Goal: Task Accomplishment & Management: Manage account settings

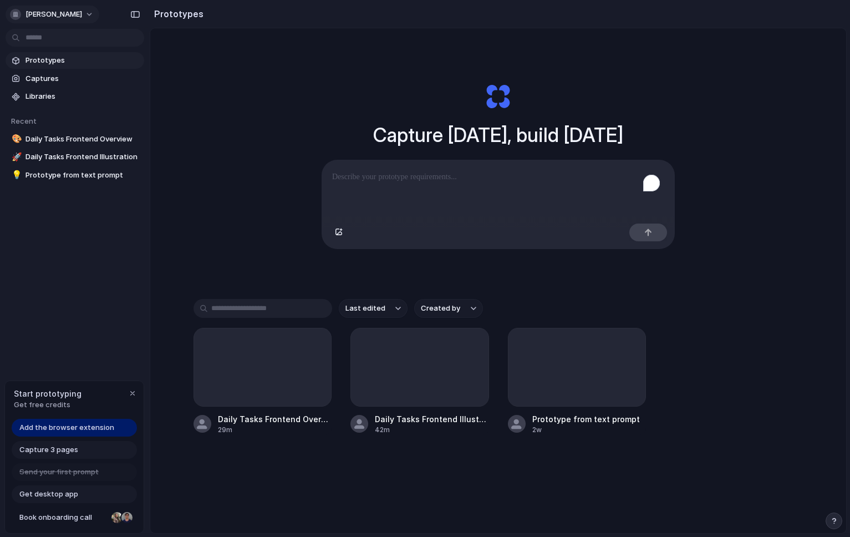
click at [75, 17] on span "[PERSON_NAME]" at bounding box center [54, 14] width 57 height 11
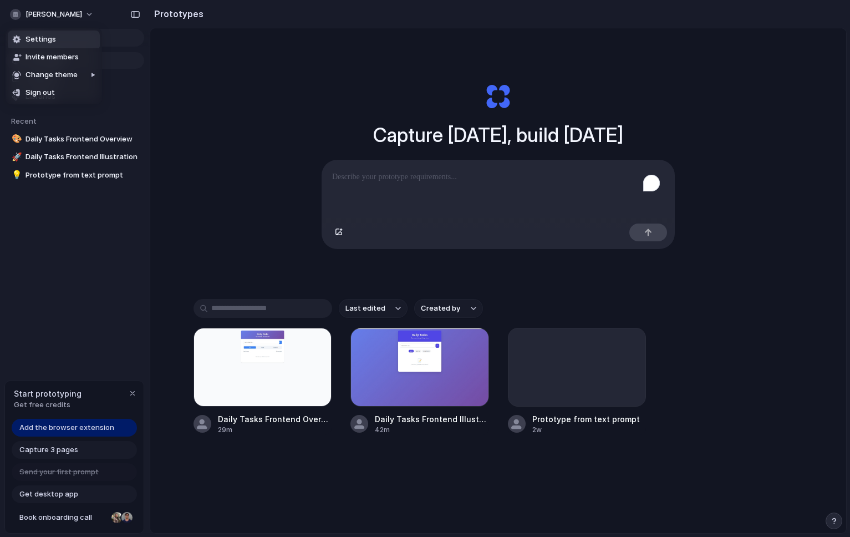
click at [59, 40] on li "Settings" at bounding box center [54, 40] width 92 height 18
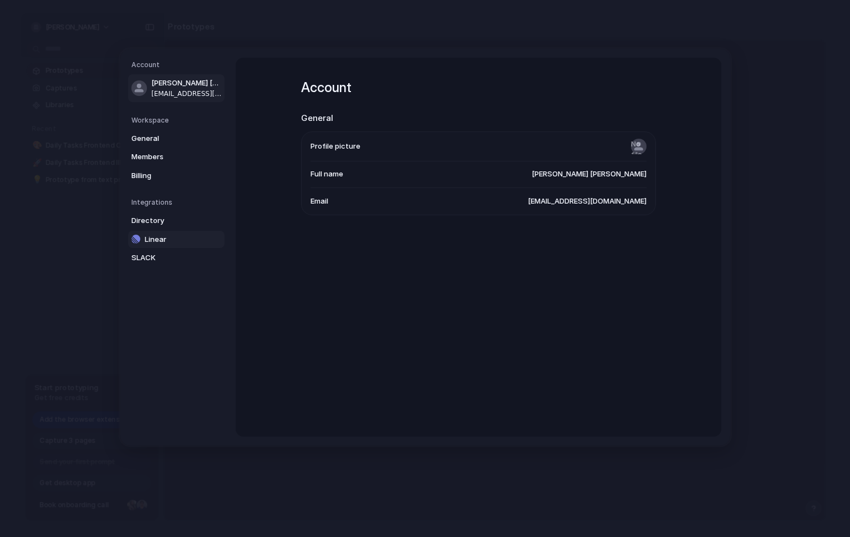
click at [164, 236] on span "Linear" at bounding box center [180, 239] width 71 height 11
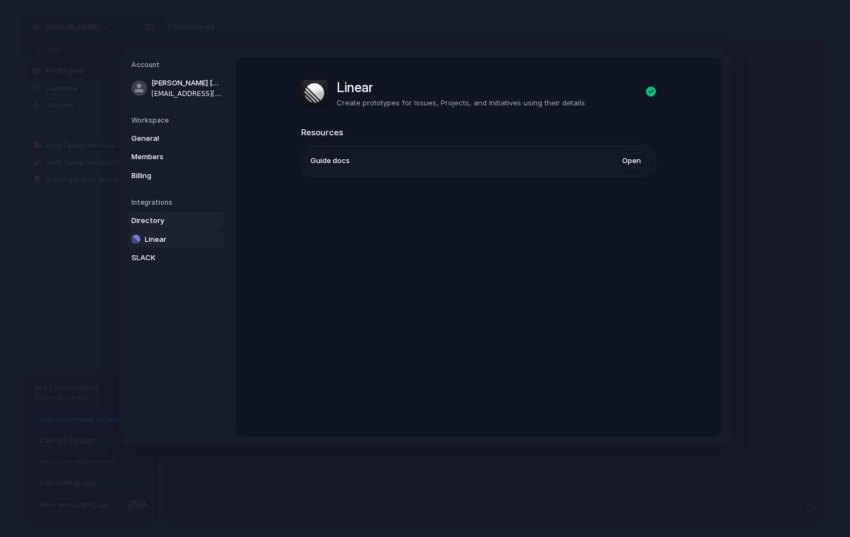
click at [162, 217] on span "Directory" at bounding box center [166, 220] width 71 height 11
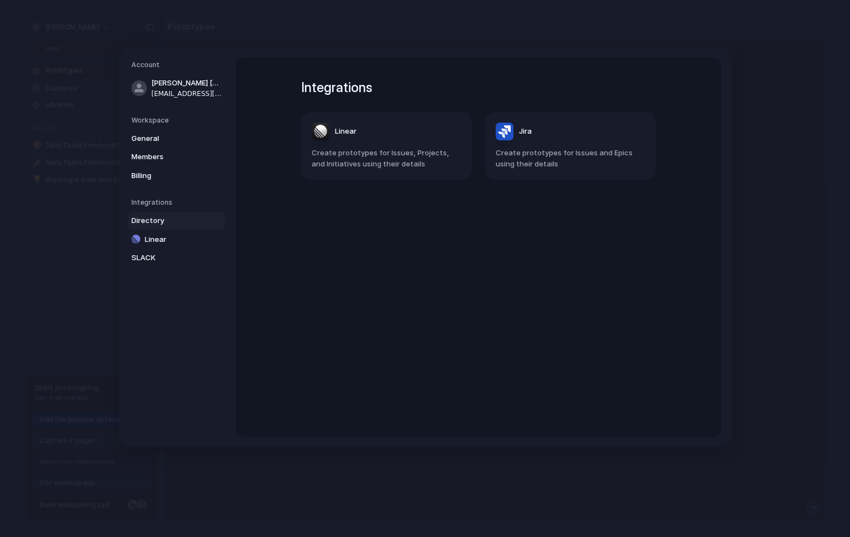
click at [598, 141] on article "Jira Create prototypes for Issues and Epics using their details" at bounding box center [570, 146] width 171 height 68
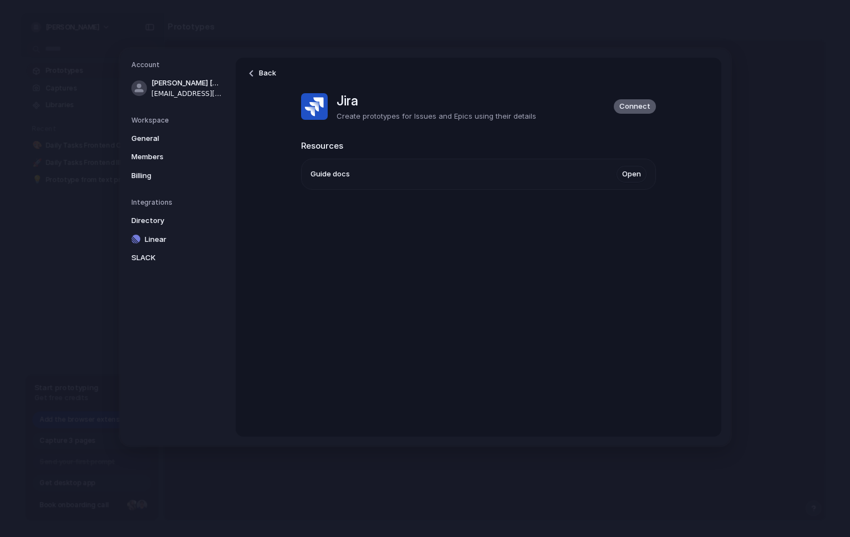
click at [632, 111] on button "Connect" at bounding box center [635, 106] width 42 height 14
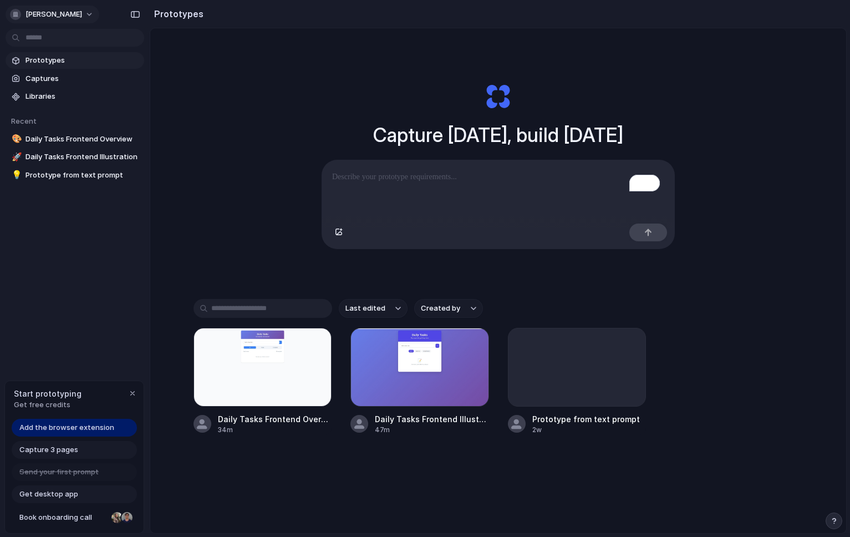
click at [82, 16] on span "[PERSON_NAME]" at bounding box center [54, 14] width 57 height 11
click at [72, 43] on li "Settings" at bounding box center [54, 40] width 92 height 18
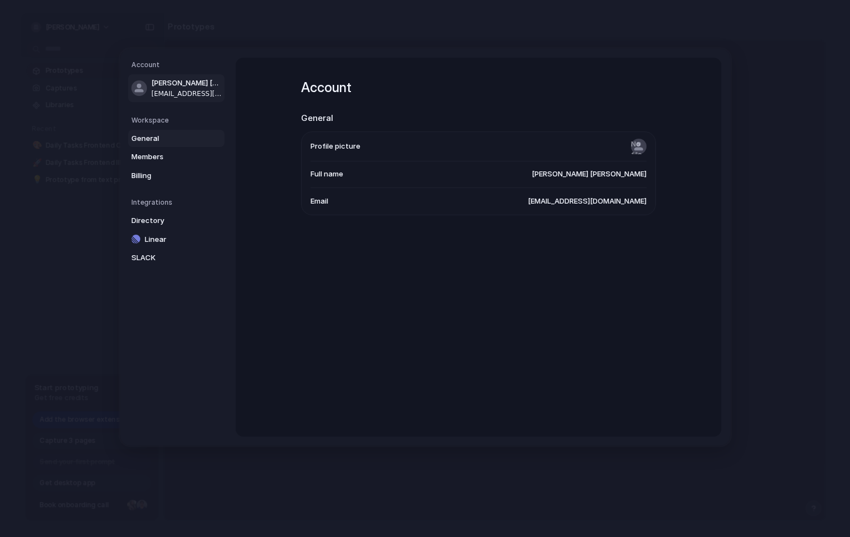
click at [168, 136] on span "General" at bounding box center [166, 138] width 71 height 11
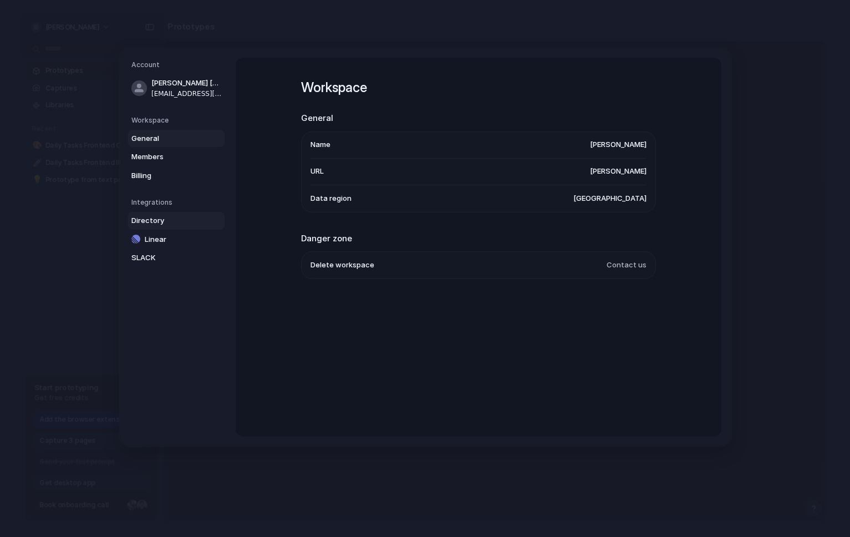
click at [155, 221] on span "Directory" at bounding box center [166, 220] width 71 height 11
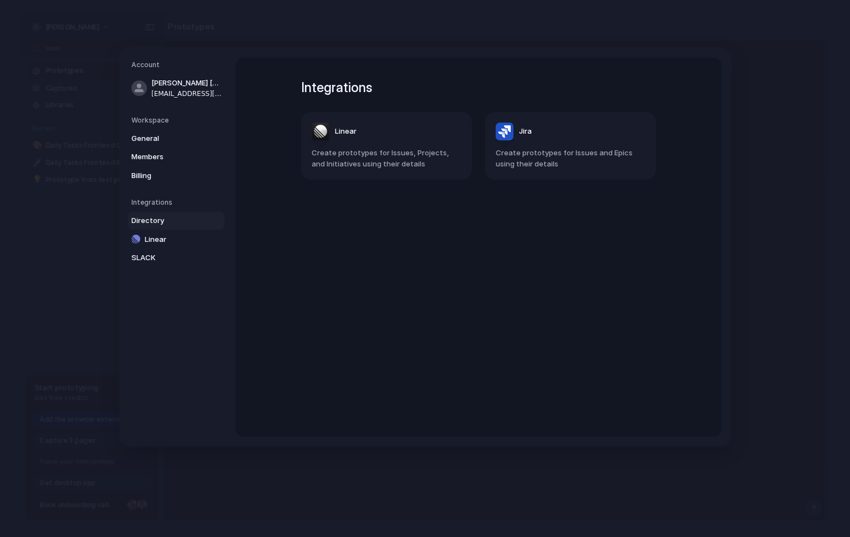
click at [520, 135] on span "Jira" at bounding box center [525, 131] width 13 height 11
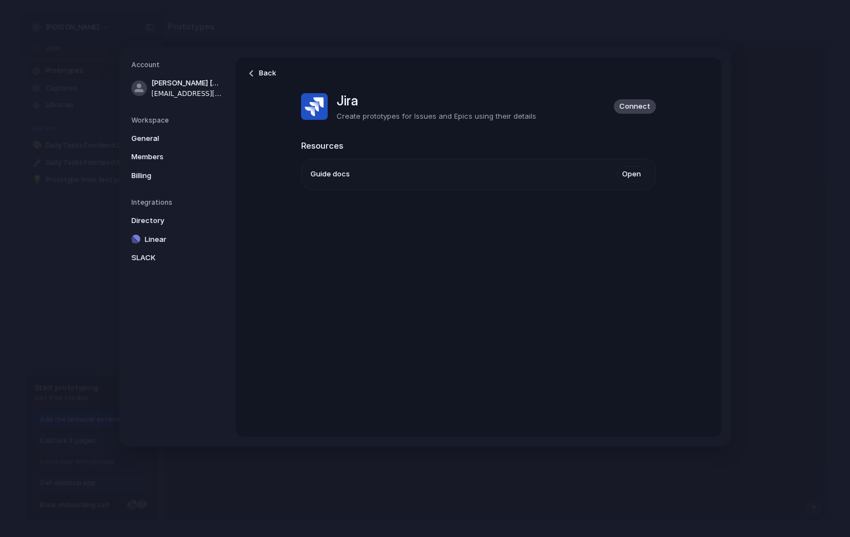
click at [626, 121] on div "Jira Create prototypes for Issues and Epics using their details Connect" at bounding box center [478, 106] width 355 height 31
click at [628, 113] on button "Connect" at bounding box center [635, 106] width 42 height 14
